Goal: Find specific page/section: Find specific page/section

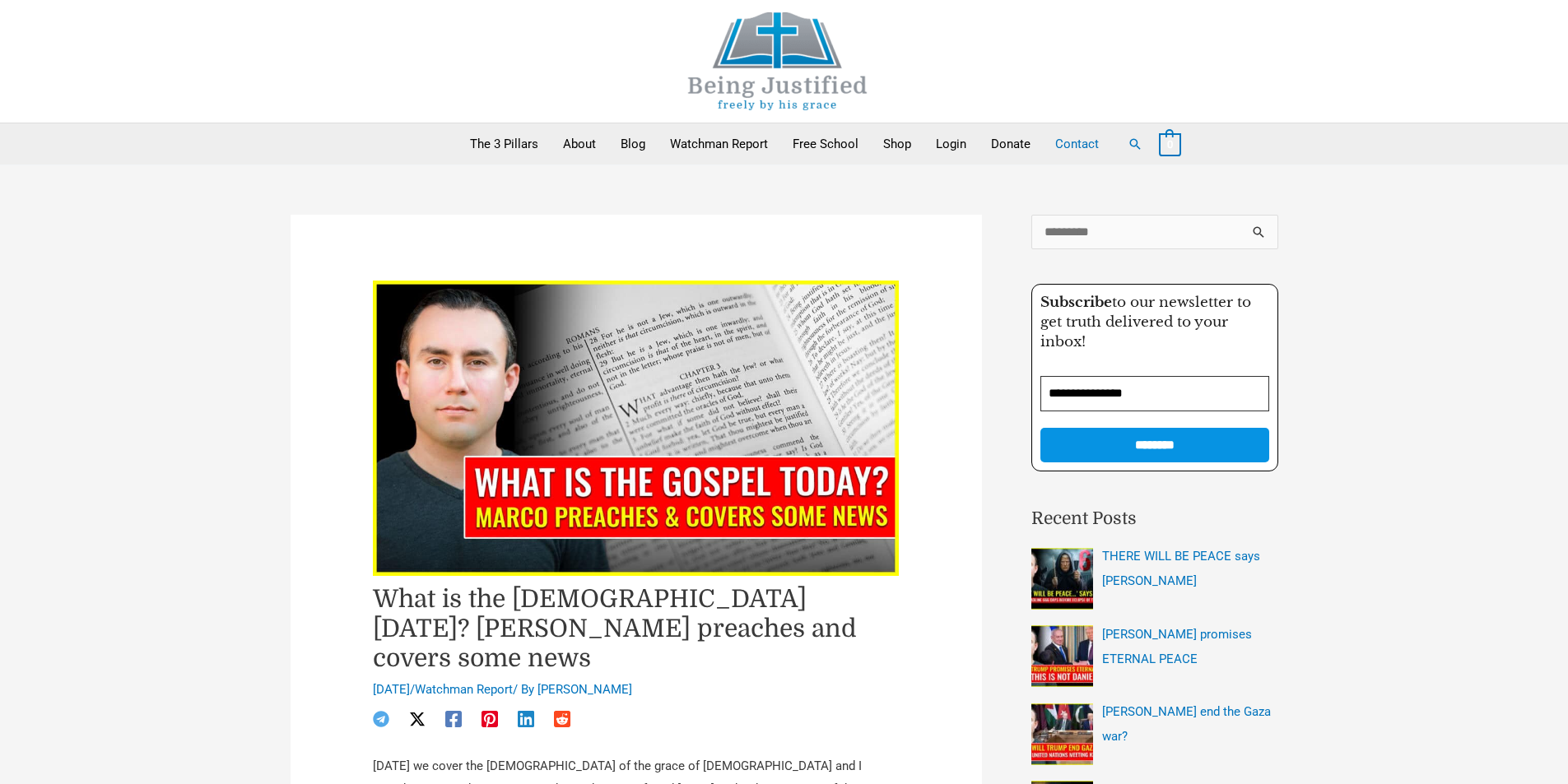
click at [1087, 145] on link "Contact" at bounding box center [1077, 144] width 68 height 41
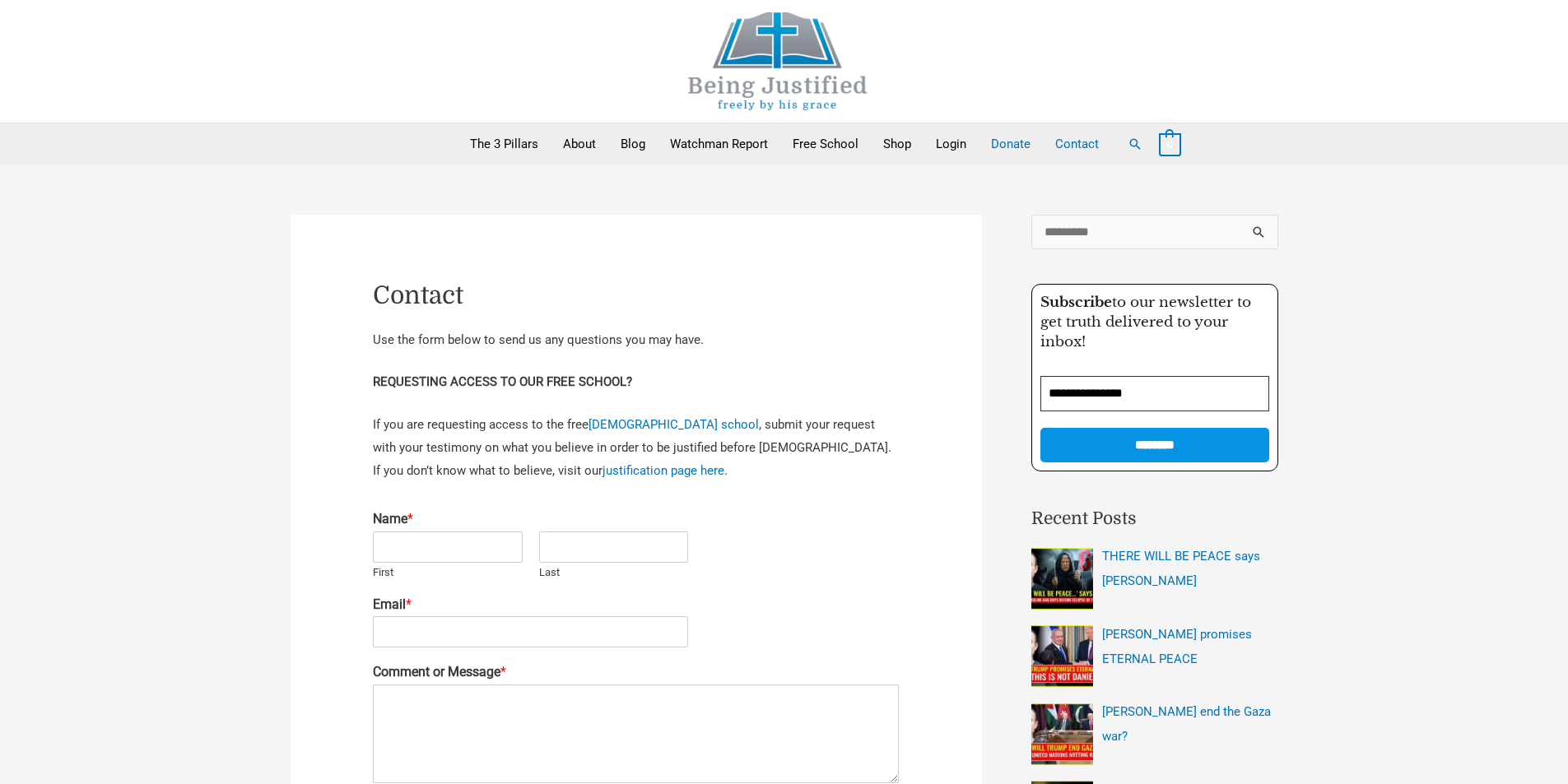
click at [1014, 150] on link "Donate" at bounding box center [1011, 144] width 64 height 41
